Goal: Task Accomplishment & Management: Manage account settings

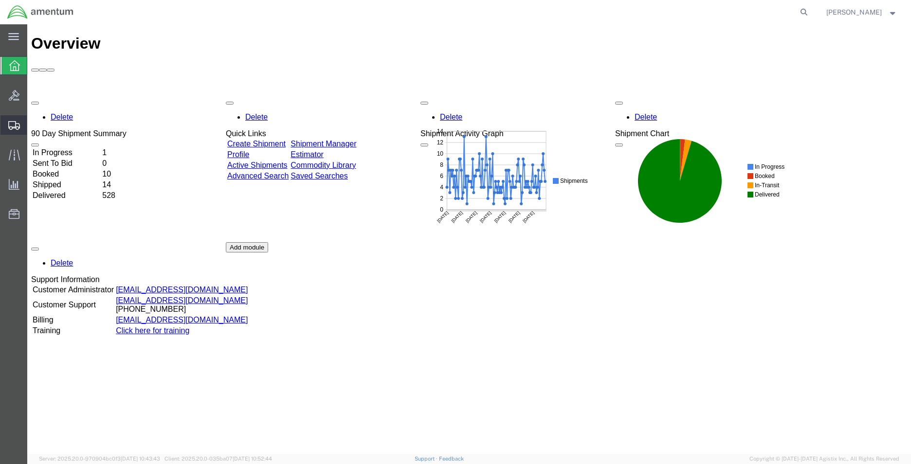
click at [0, 0] on span "Shipment Manager" at bounding box center [0, 0] width 0 height 0
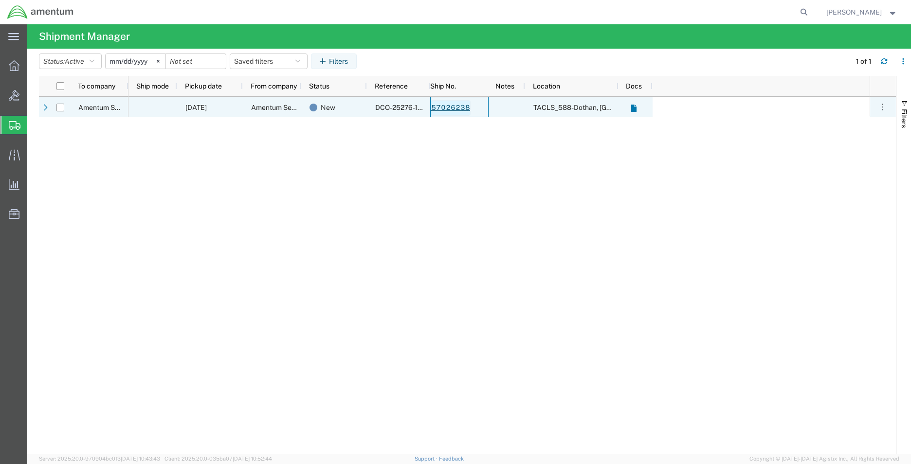
click at [456, 108] on link "57026238" at bounding box center [451, 108] width 40 height 16
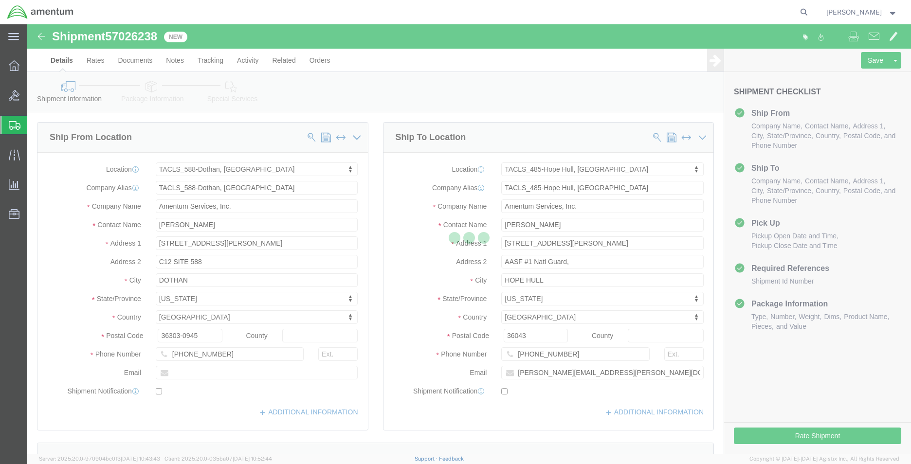
select select "42706"
select select "42683"
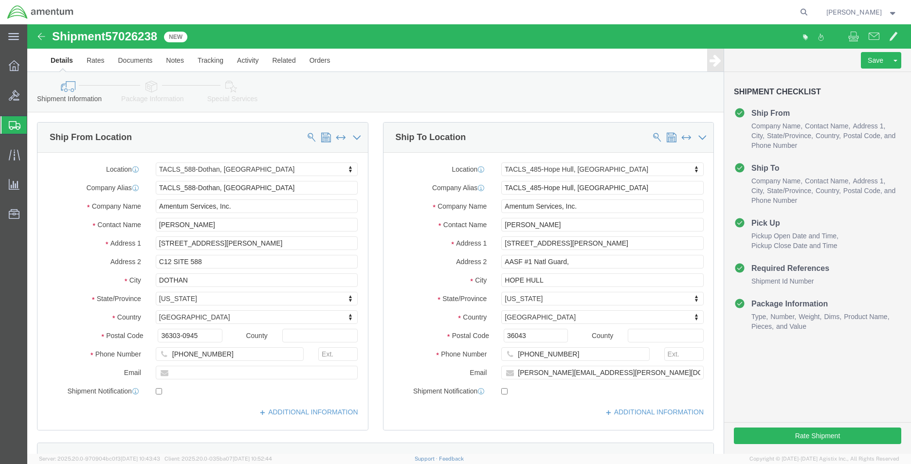
click div "ADDITIONAL INFORMATION"
click icon
drag, startPoint x: 550, startPoint y: 181, endPoint x: 485, endPoint y: 192, distance: 65.5
click div "Amentum Services, Inc."
click input "[PERSON_NAME]"
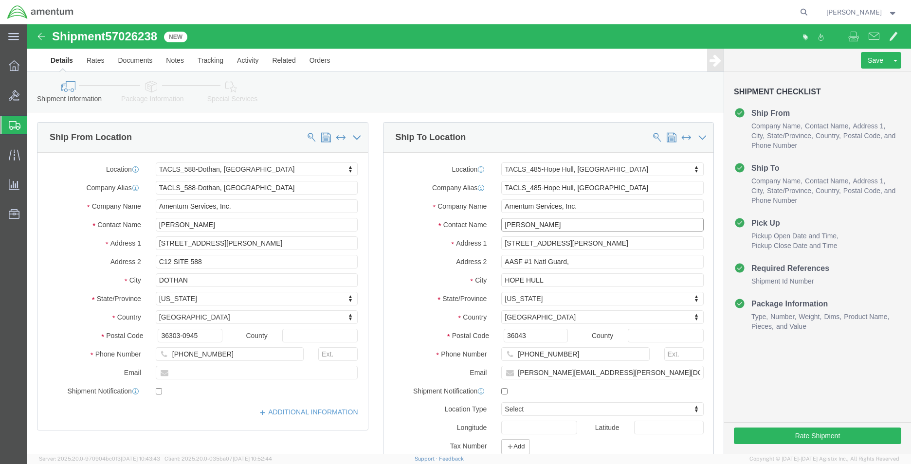
drag, startPoint x: 537, startPoint y: 199, endPoint x: 464, endPoint y: 200, distance: 72.5
click div "[PERSON_NAME]"
click input "AASF #1 Natl Guard,"
drag, startPoint x: 565, startPoint y: 217, endPoint x: 469, endPoint y: 219, distance: 96.3
click div "[STREET_ADDRESS][PERSON_NAME]"
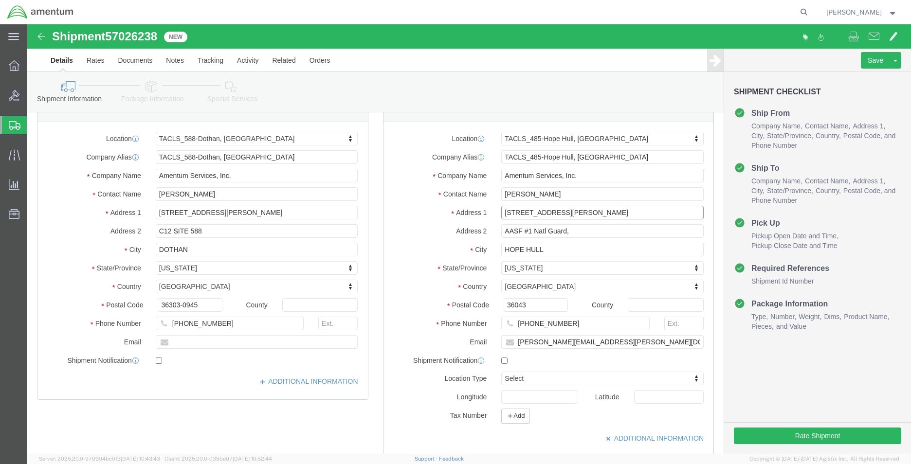
scroll to position [49, 0]
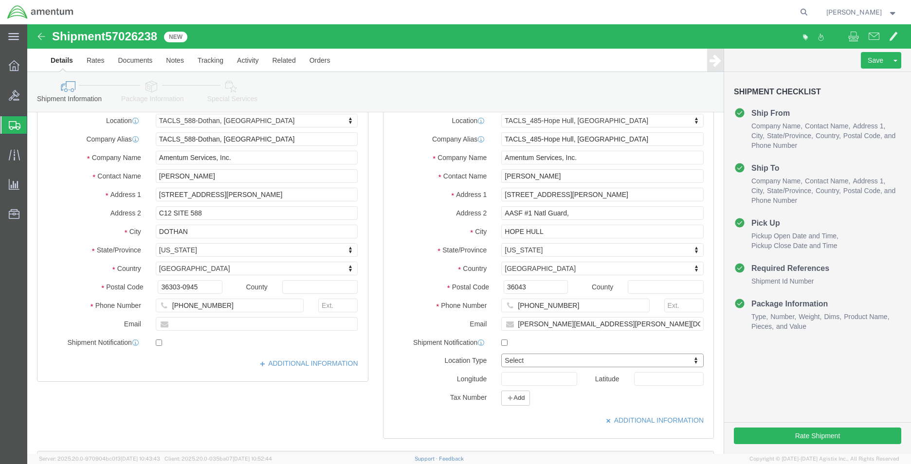
click link "Package Information"
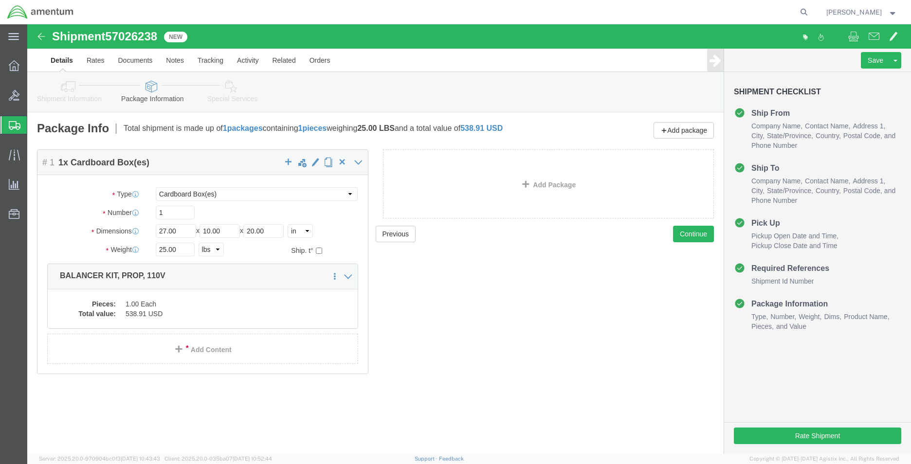
click icon
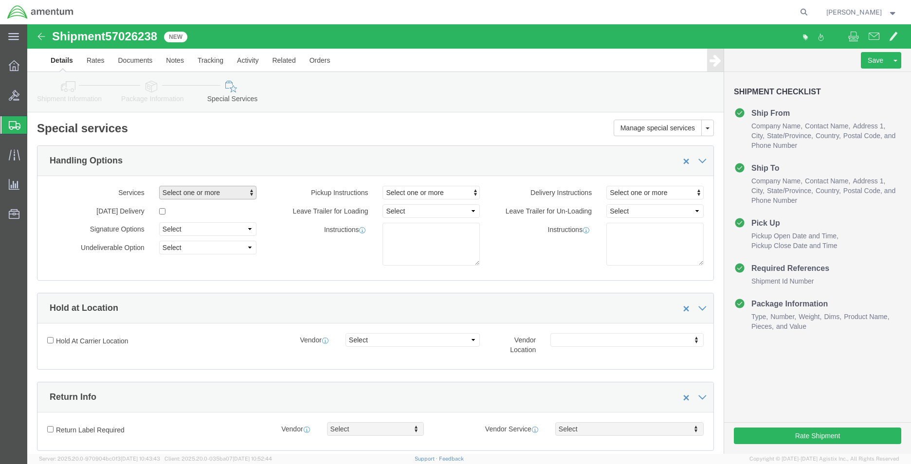
click span "Select one or more"
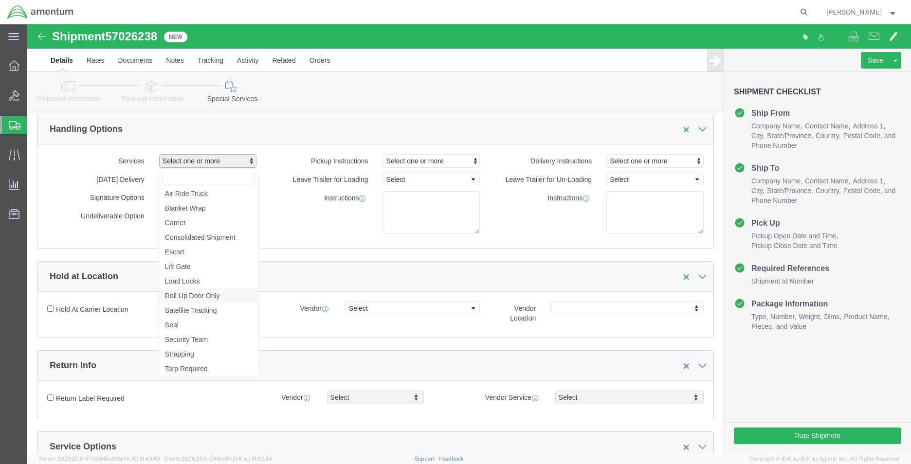
scroll to position [49, 0]
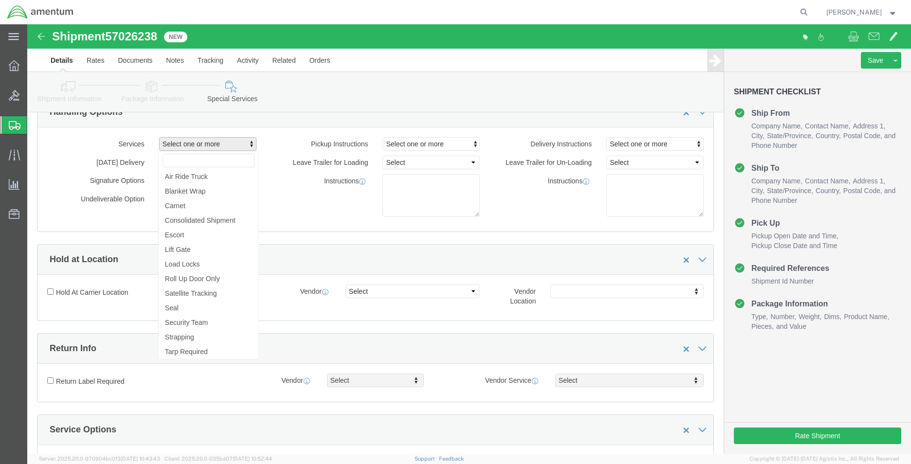
click div "Shipment Information Package Information Special Services"
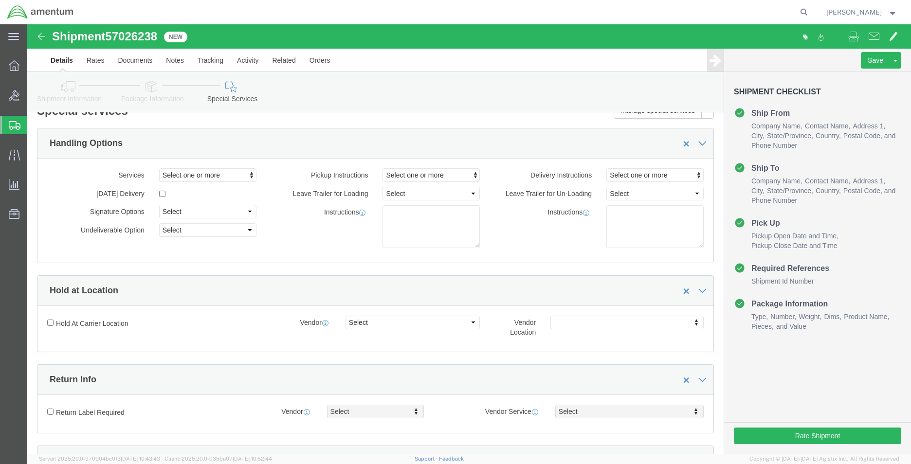
scroll to position [0, 0]
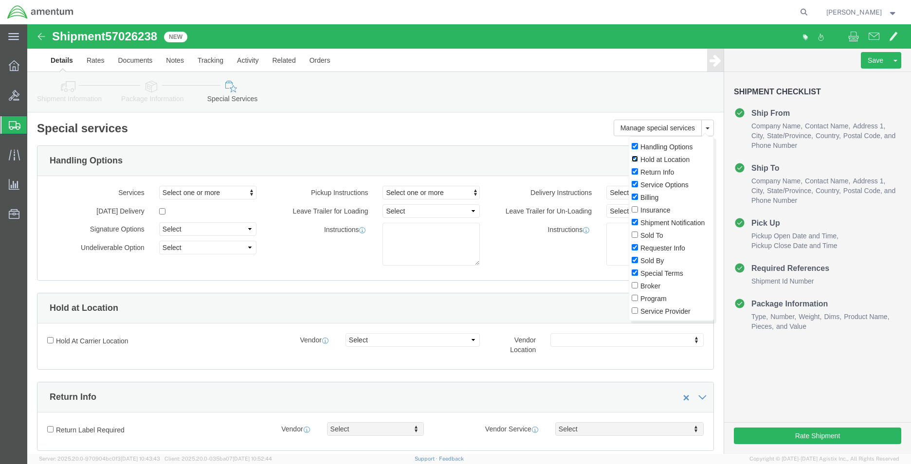
click input "Hold at Location"
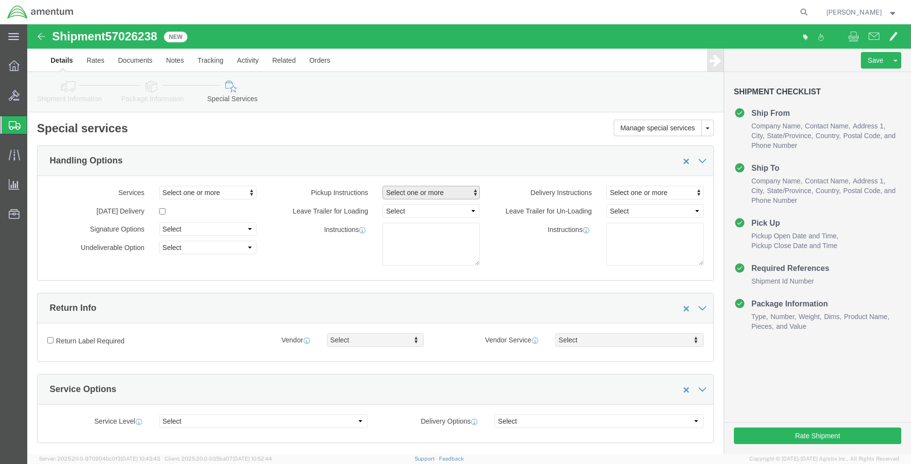
click span "Select one or more"
click div "Instructions"
click span "Select one or more"
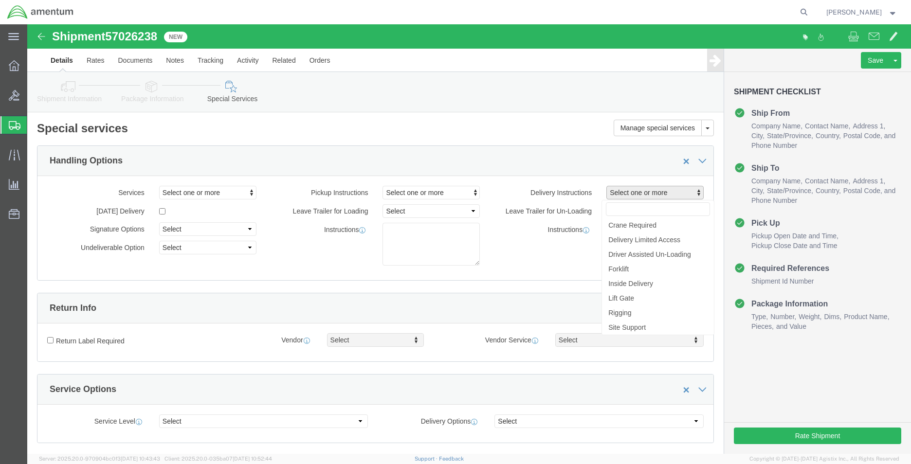
click div "Services Select one or more Air Ride Truck Blanket Wrap Carnet Consolidated Shi…"
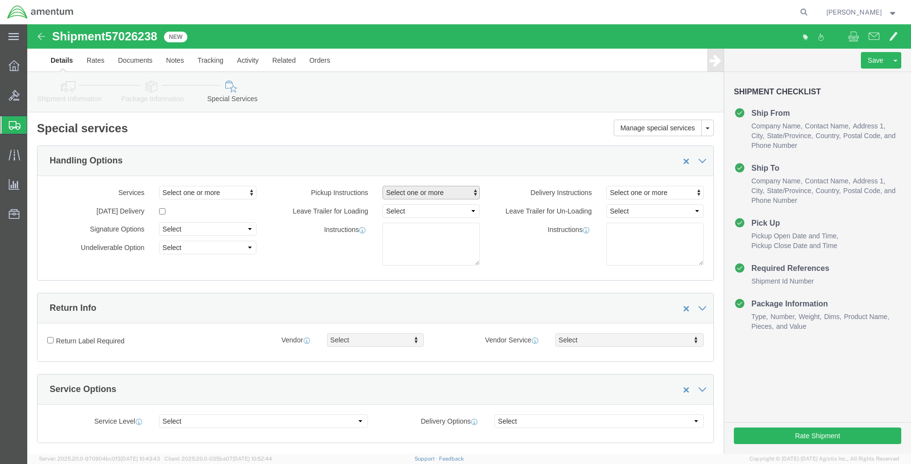
click span "Select one or more"
click div "Manage special services Handling Options Hold at Location Return Info Service O…"
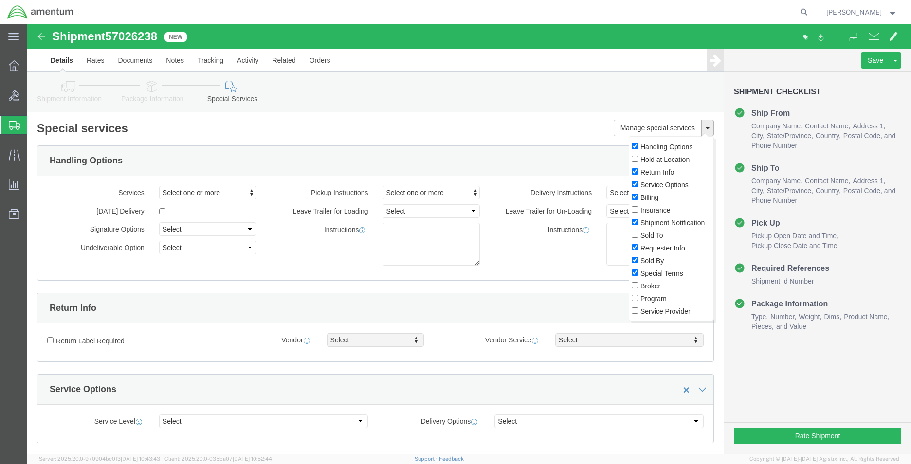
click button
click input "Handling Options"
checkbox input "false"
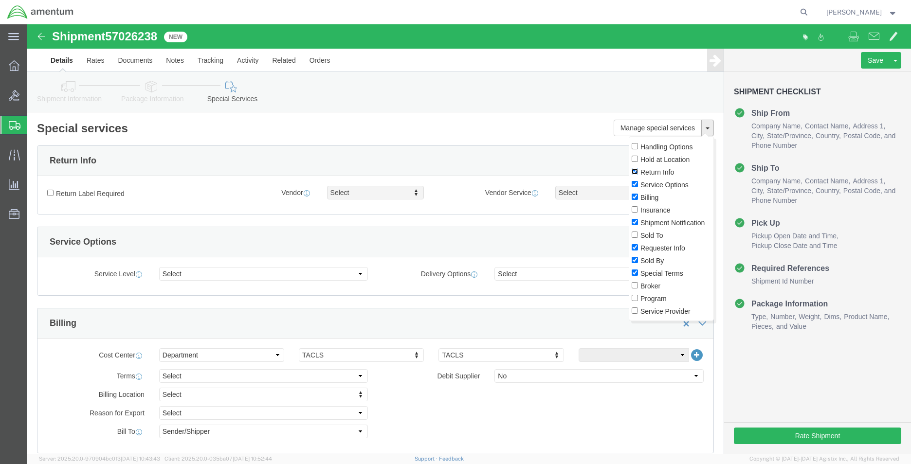
click input "Return Info"
checkbox input "false"
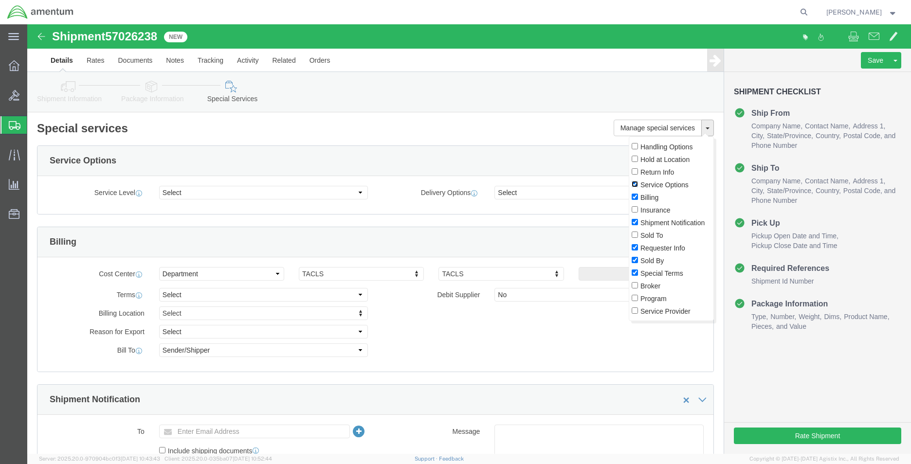
click input "Service Options"
checkbox input "false"
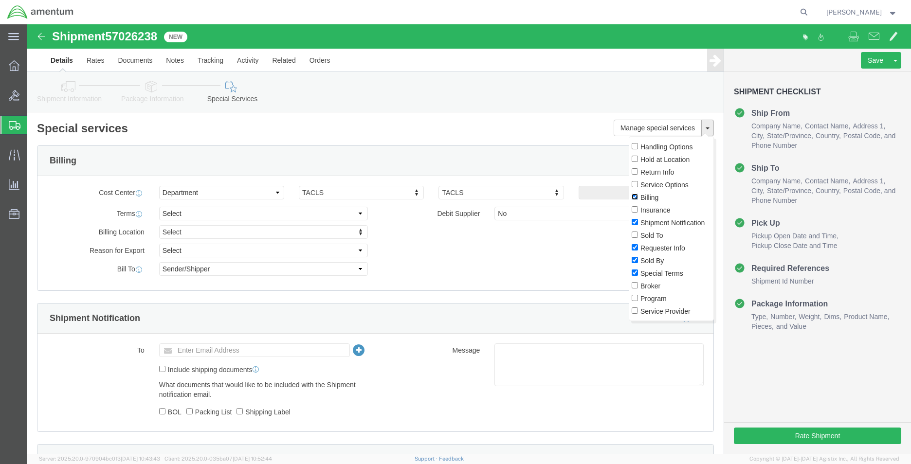
click input "Billing"
checkbox input "false"
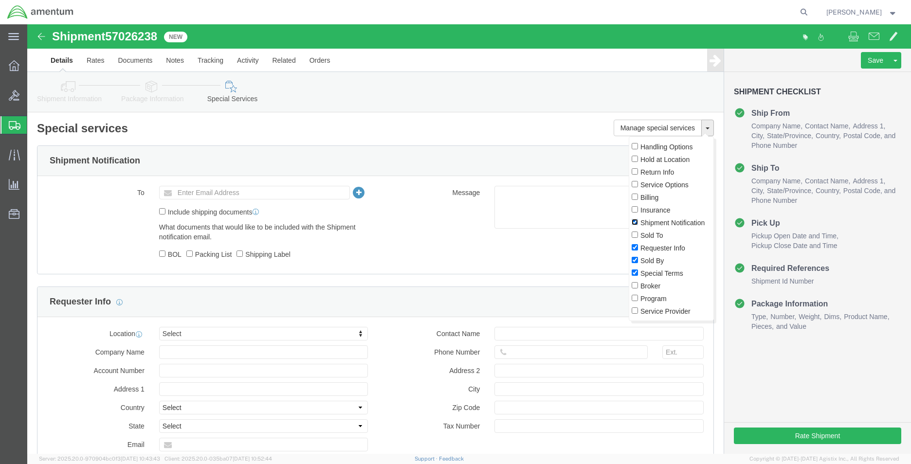
click input "Shipment Notification"
checkbox input "false"
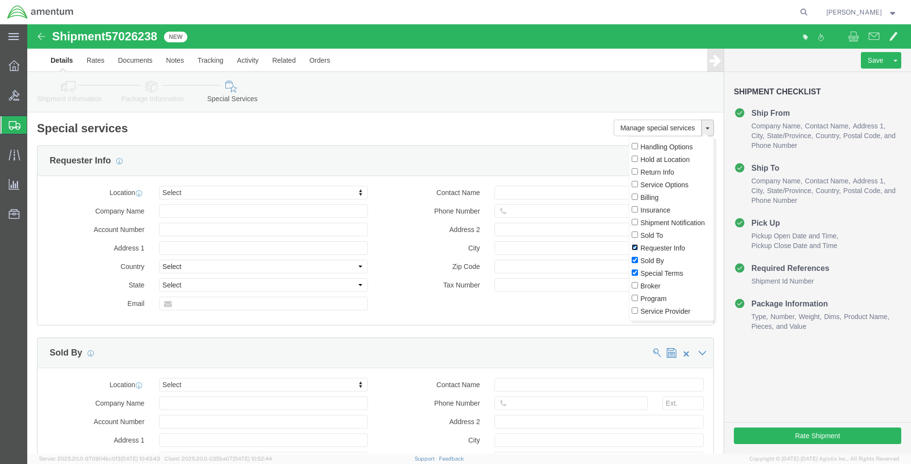
click input "Requester Info"
checkbox input "false"
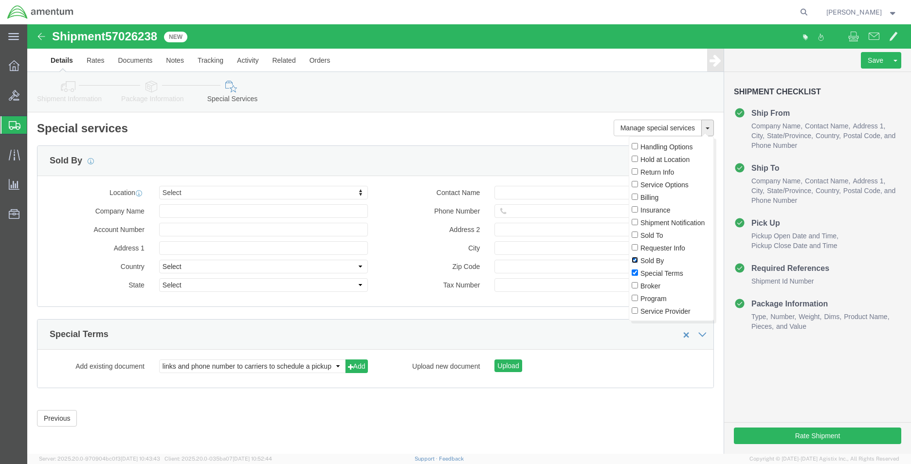
click input "Sold By"
checkbox input "false"
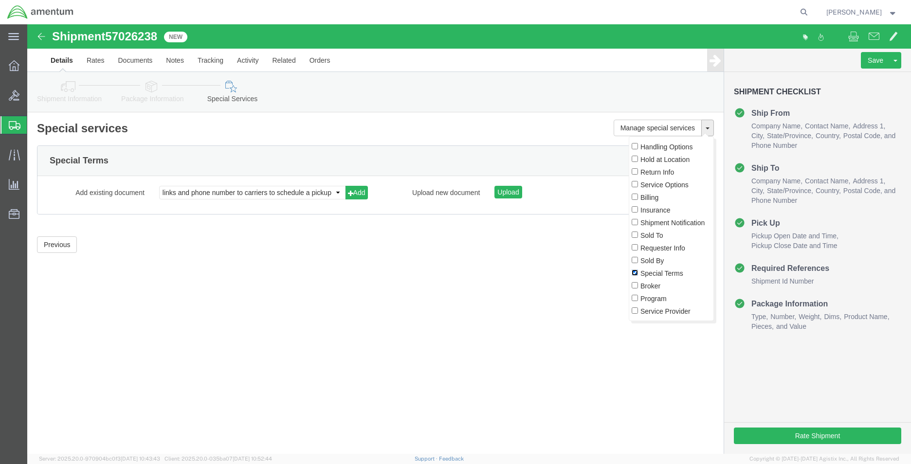
click input "Special Terms"
checkbox input "false"
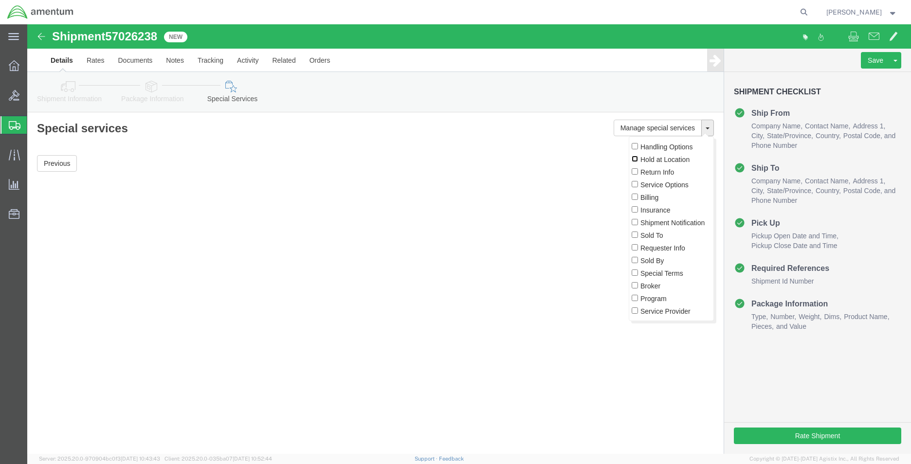
click input "Hold at Location"
checkbox input "true"
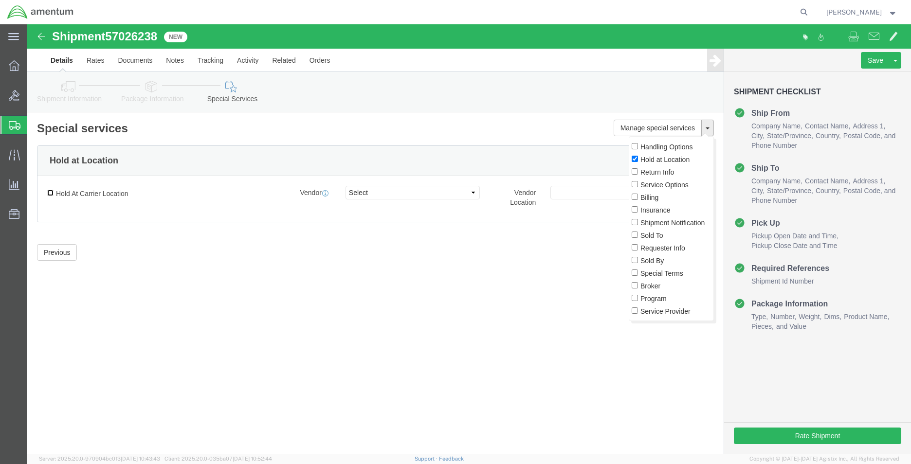
click input "Hold At Carrier Location"
checkbox input "true"
click select "Select FedEx Freight UPS FedEx Express DHL"
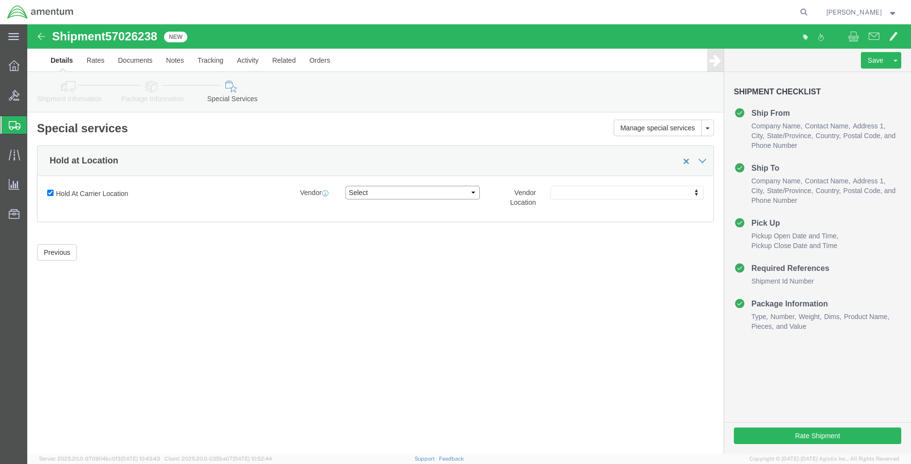
select select "5"
click select "Select FedEx Freight UPS FedEx Express DHL"
click div "Manage special services Handling Options Hold at Location Return Info Service O…"
drag, startPoint x: 764, startPoint y: 410, endPoint x: 511, endPoint y: 305, distance: 273.7
click button "Rate Shipment"
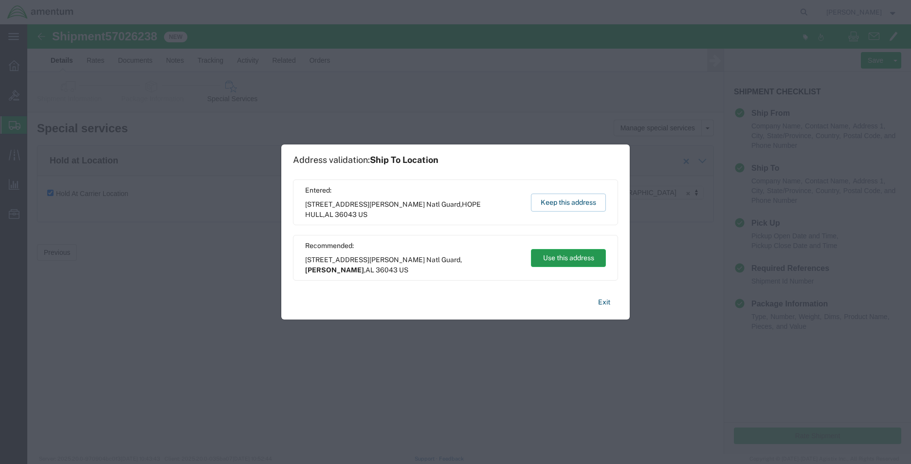
click at [578, 254] on button "Use this address" at bounding box center [568, 258] width 75 height 18
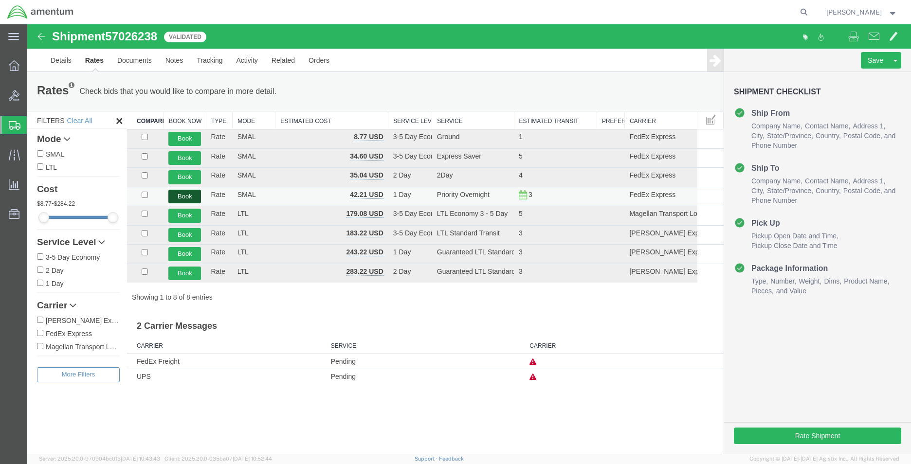
click at [190, 196] on button "Book" at bounding box center [184, 197] width 33 height 14
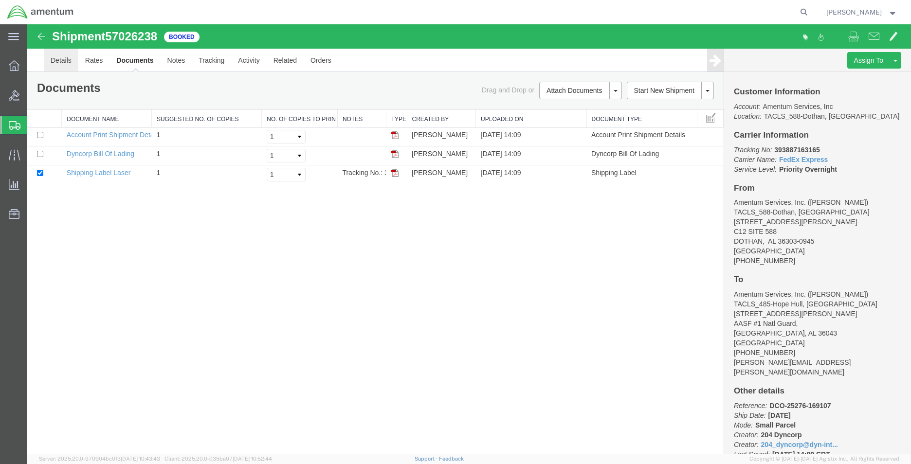
click at [74, 61] on link "Details" at bounding box center [61, 60] width 35 height 23
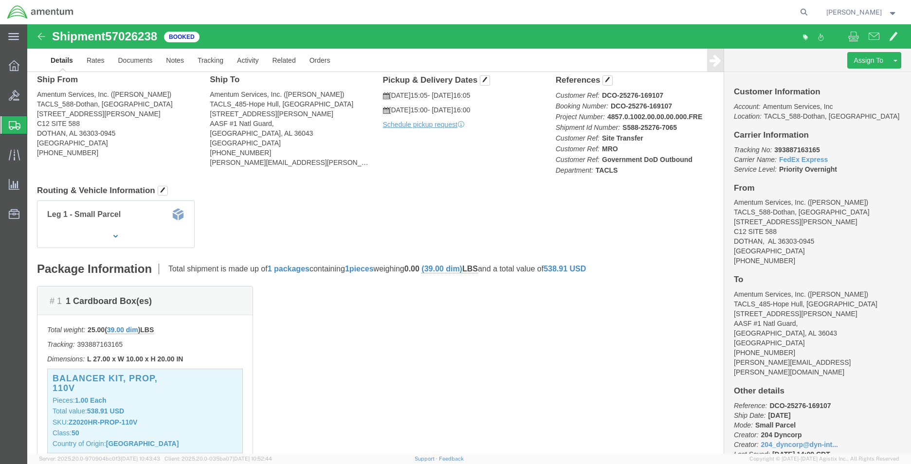
scroll to position [49, 0]
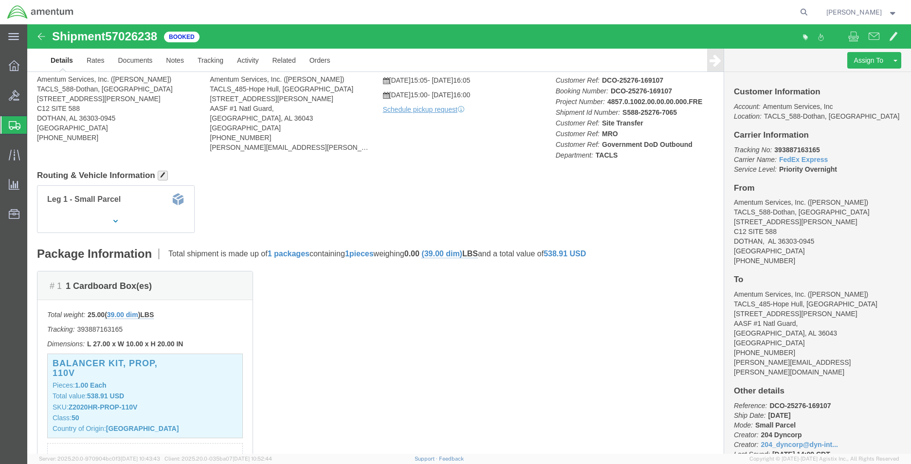
click span "button"
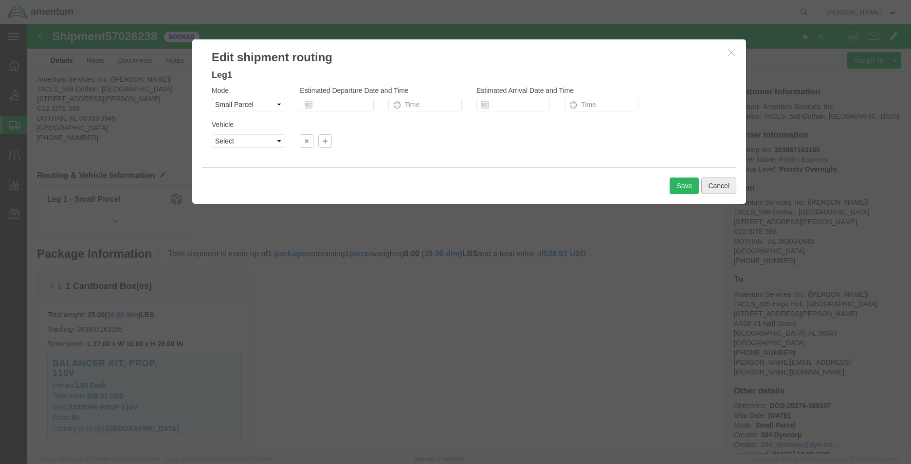
click button "Cancel"
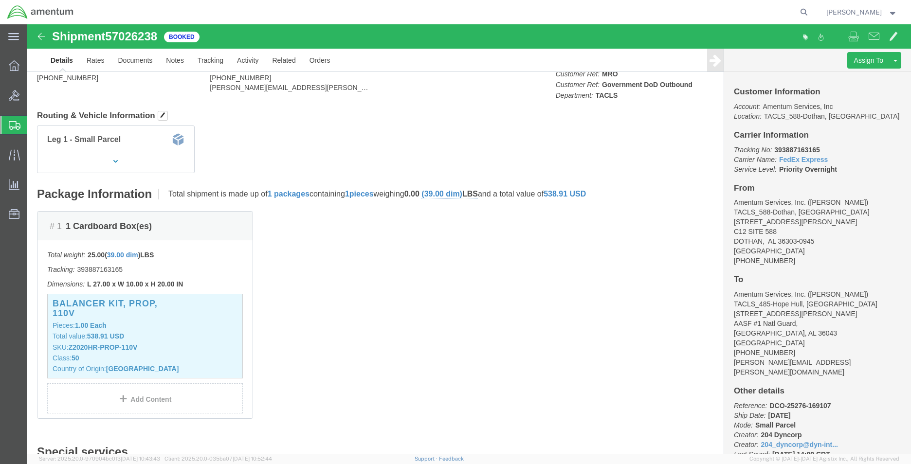
scroll to position [0, 0]
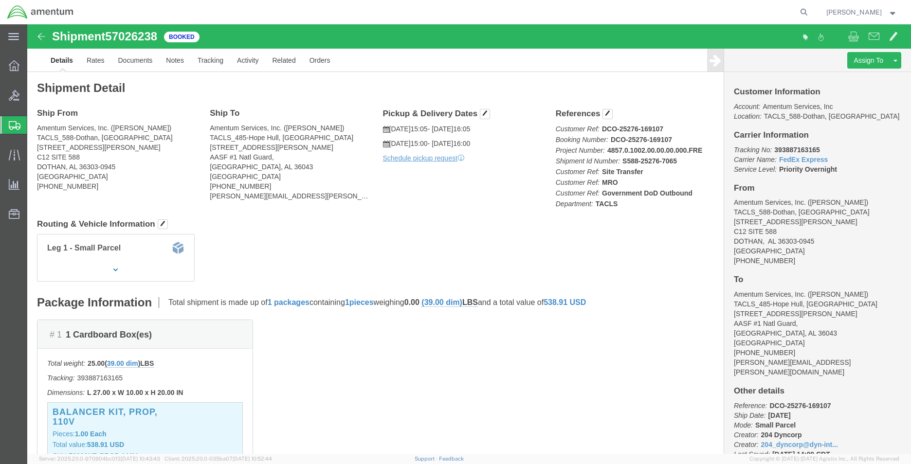
click link "Details"
click link "Schedule pickup request"
click span "button"
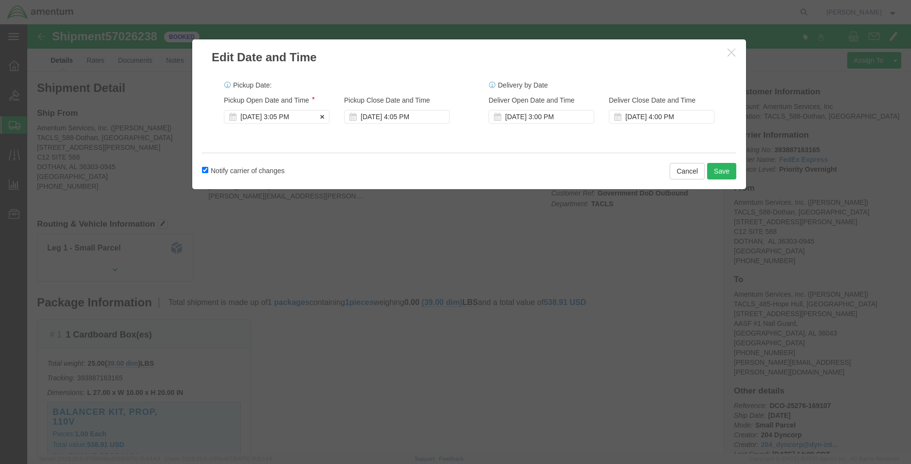
click div "[DATE] 3:05 PM"
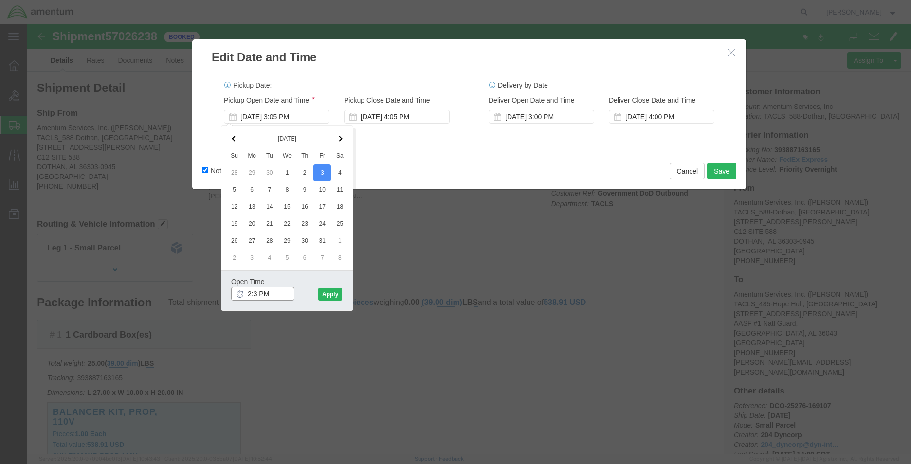
type input "2:30 PM"
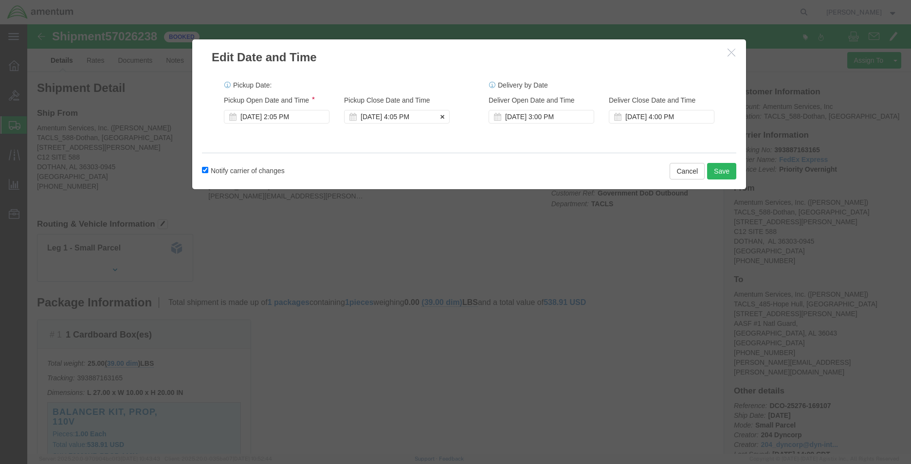
click div "[DATE] 4:05 PM"
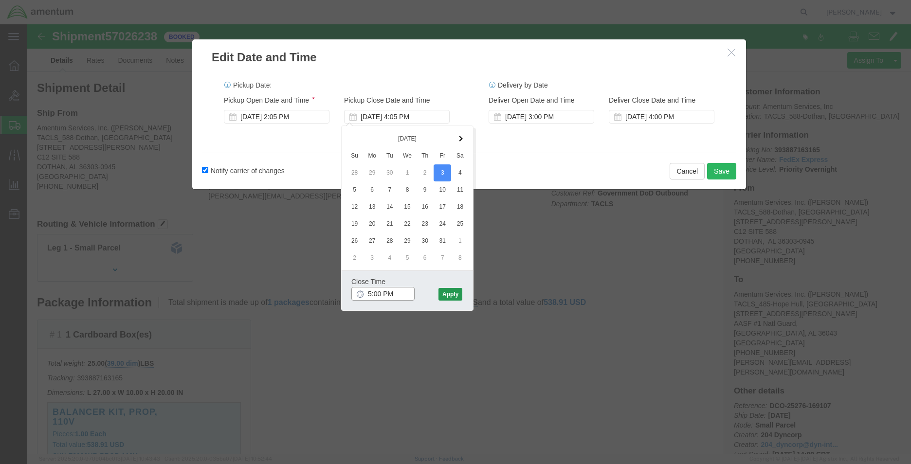
type input "5:00 PM"
click button "Apply"
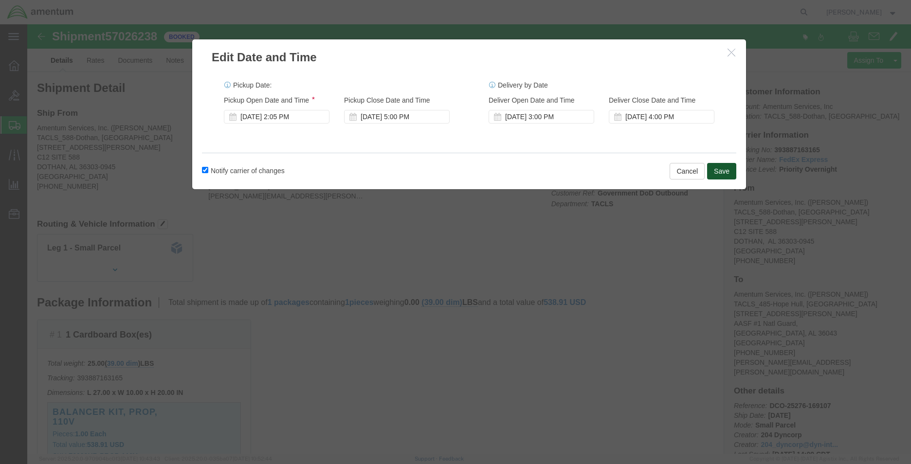
click button "Save"
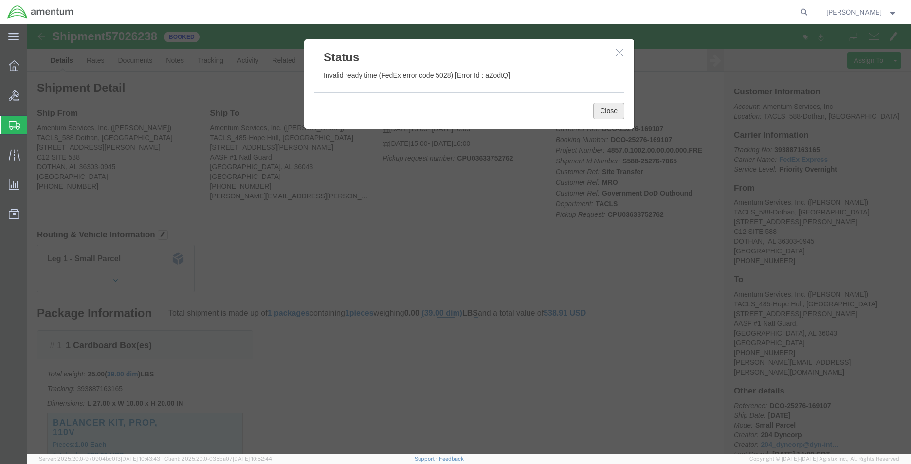
click button "Close"
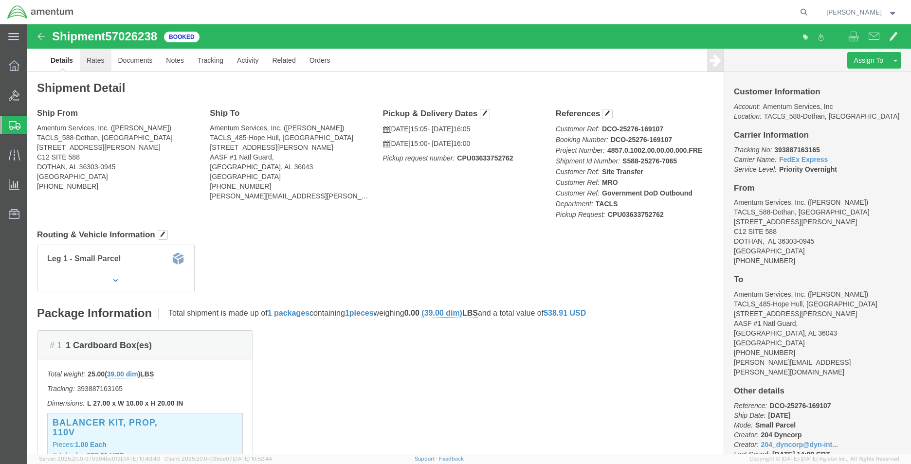
click link "Rates"
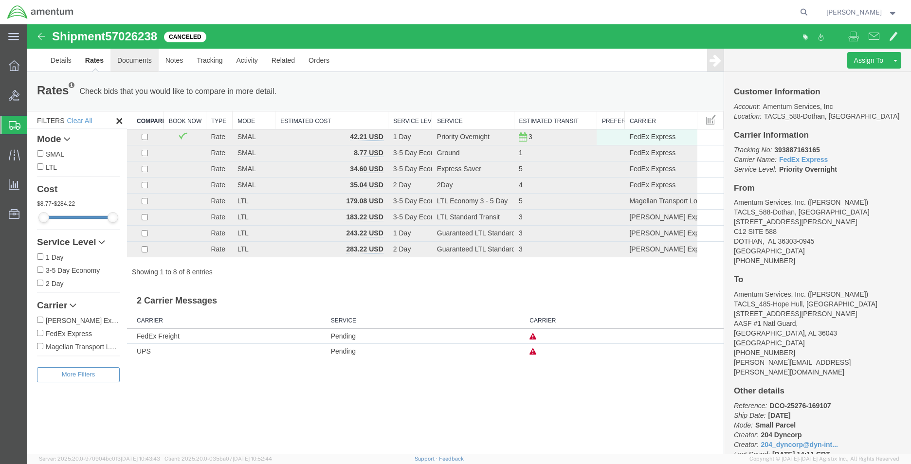
click at [133, 59] on link "Documents" at bounding box center [134, 60] width 48 height 23
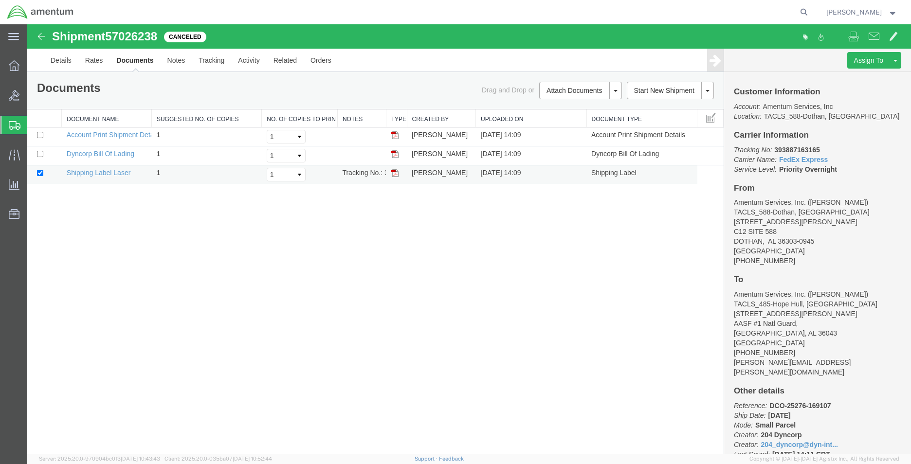
click at [395, 175] on img at bounding box center [395, 173] width 8 height 8
